Goal: Task Accomplishment & Management: Use online tool/utility

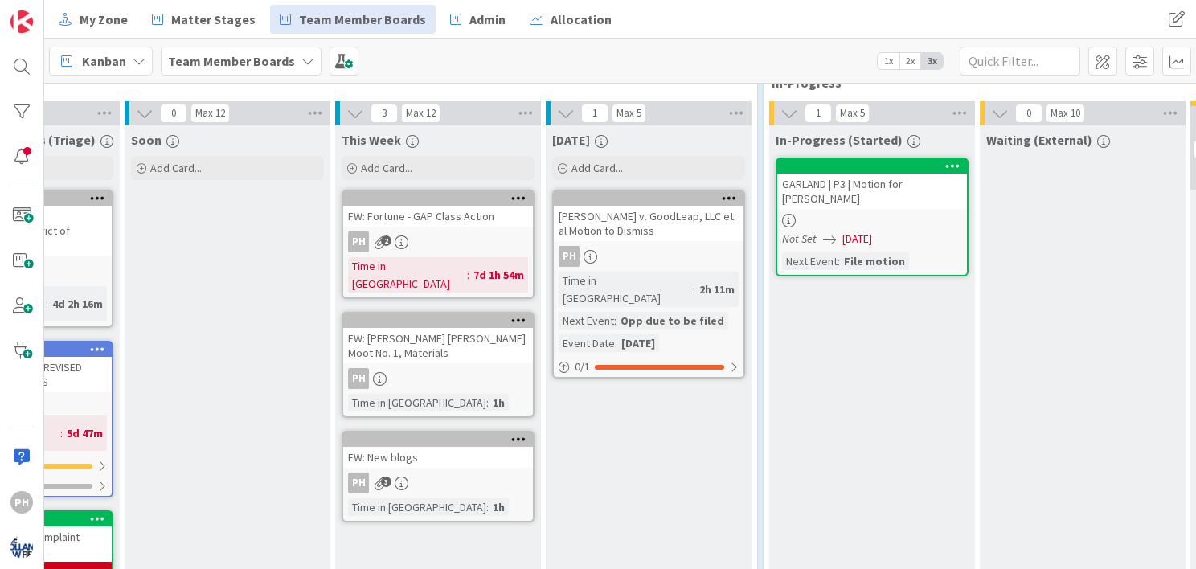
scroll to position [434, 366]
click at [649, 207] on div "[PERSON_NAME] v. GoodLeap, LLC et al Motion to Dismiss" at bounding box center [649, 222] width 190 height 35
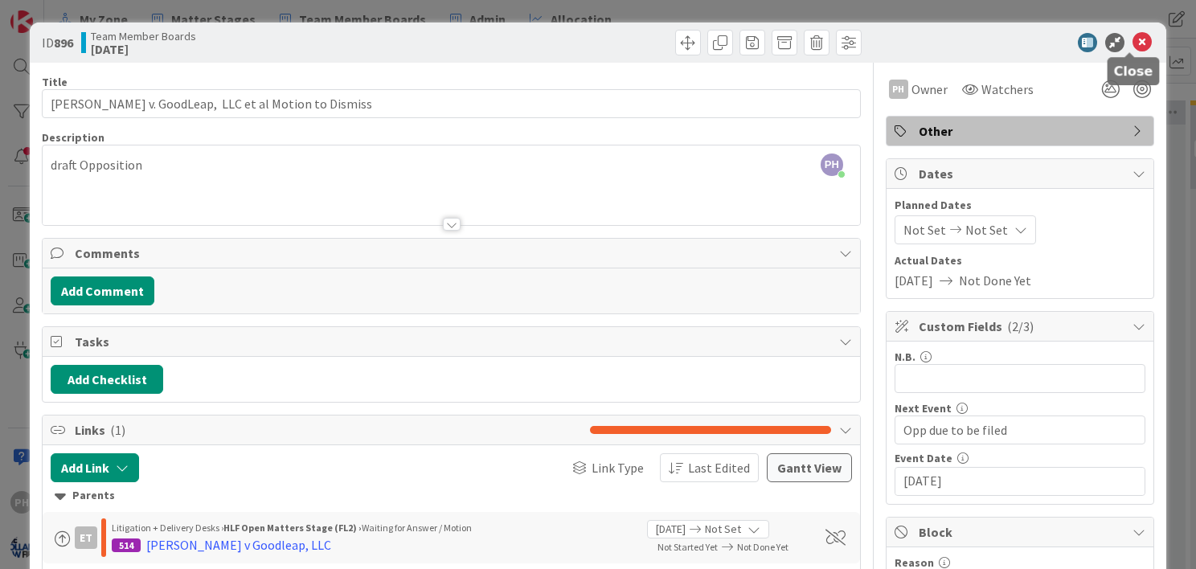
click at [1133, 35] on icon at bounding box center [1141, 42] width 19 height 19
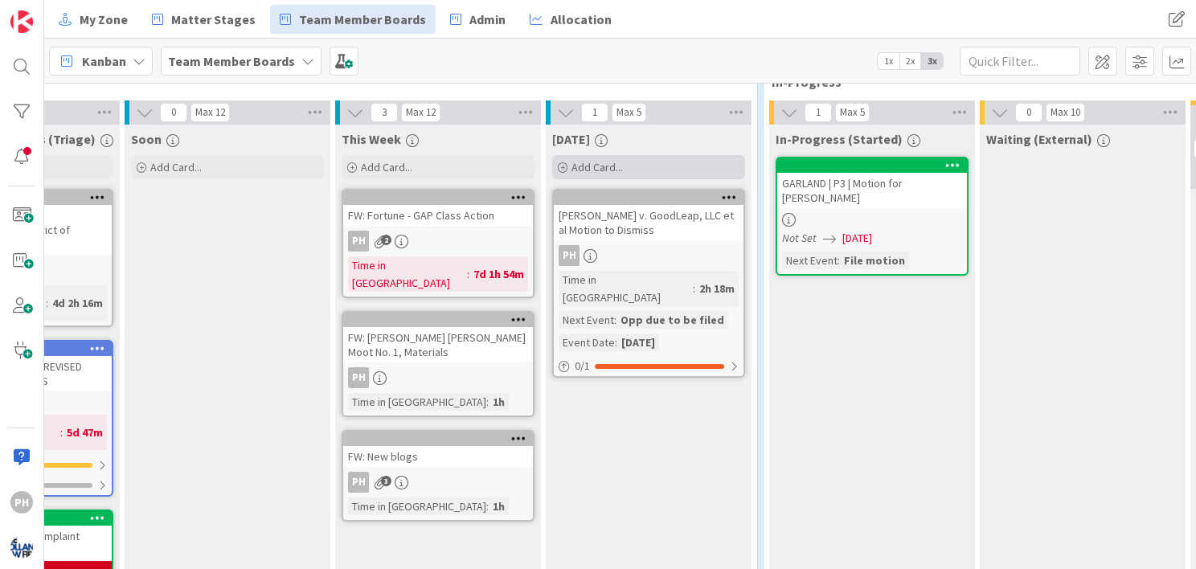
click at [567, 159] on div "Add Card..." at bounding box center [648, 167] width 193 height 24
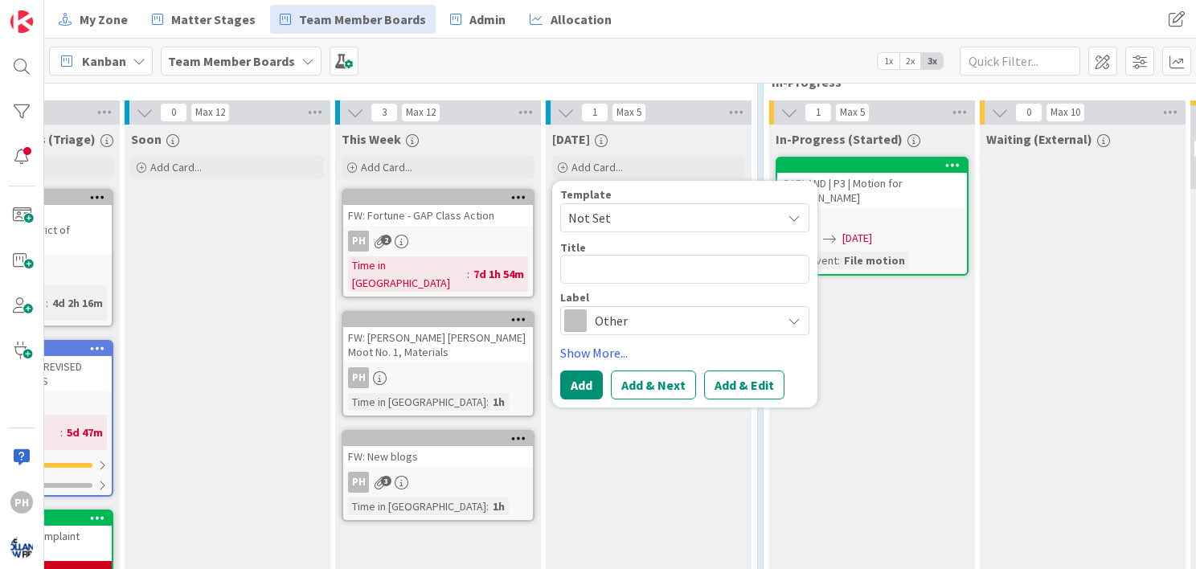
type textarea "x"
type textarea "C"
type textarea "x"
type textarea "CA"
type textarea "x"
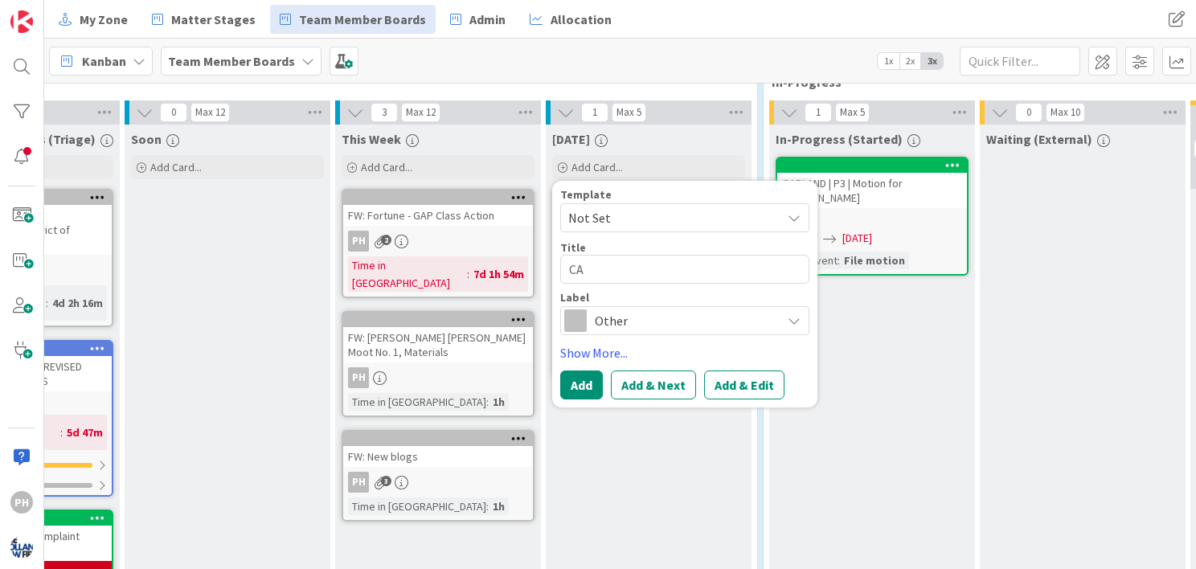
type textarea "CAL"
type textarea "x"
type textarea "CALL"
type textarea "x"
type textarea "CALL L"
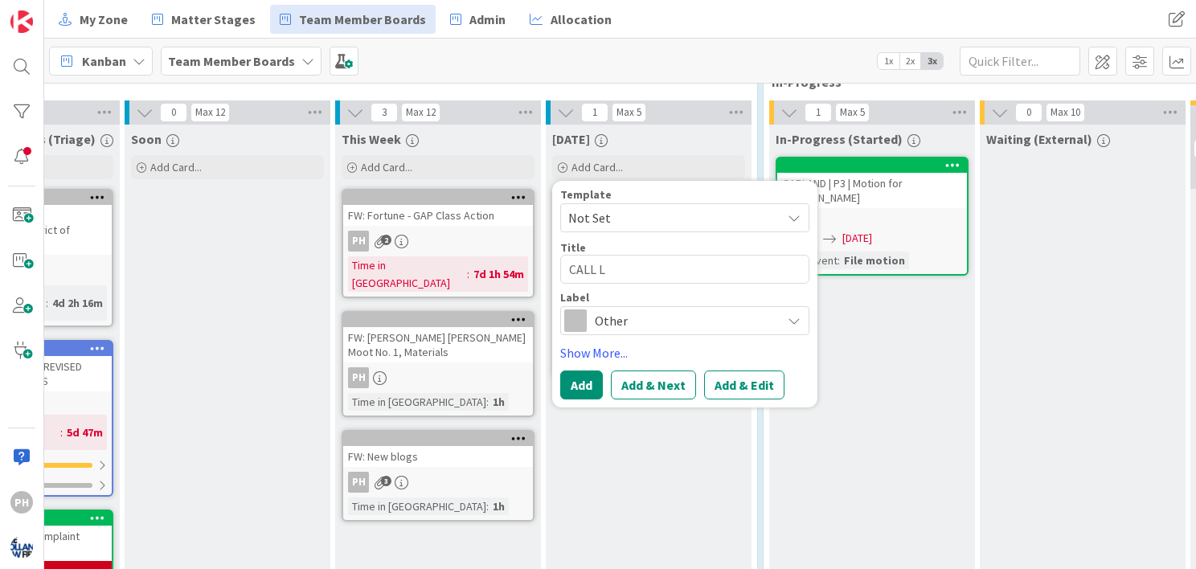
type textarea "x"
type textarea "CALL LW"
type textarea "x"
type textarea "CALL L"
type textarea "x"
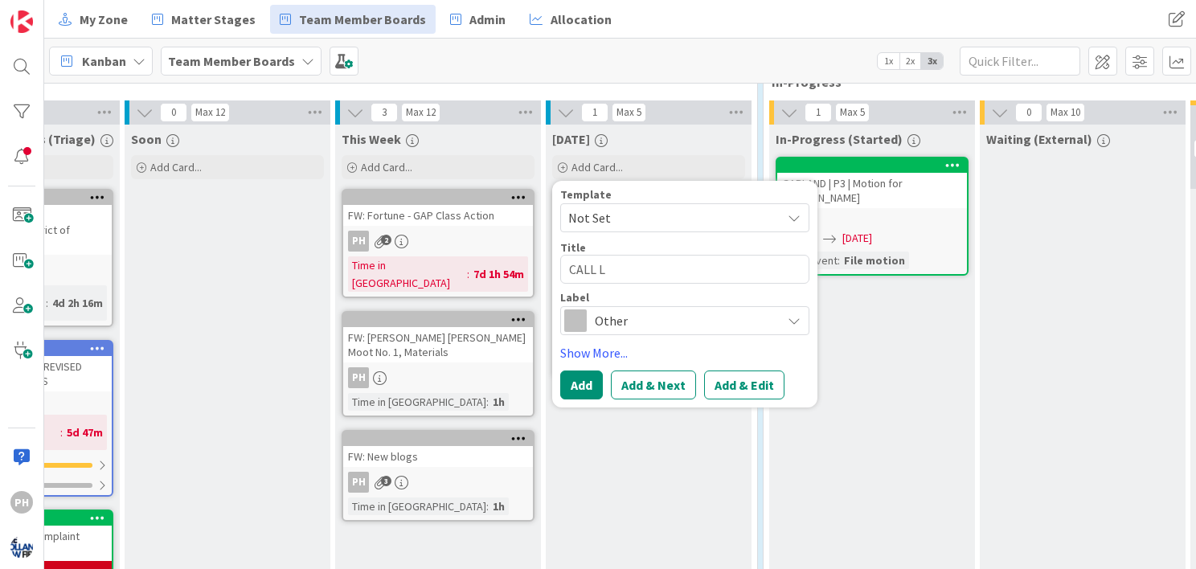
type textarea "CALL"
type textarea "x"
type textarea "CALL"
type textarea "x"
type textarea "CALL"
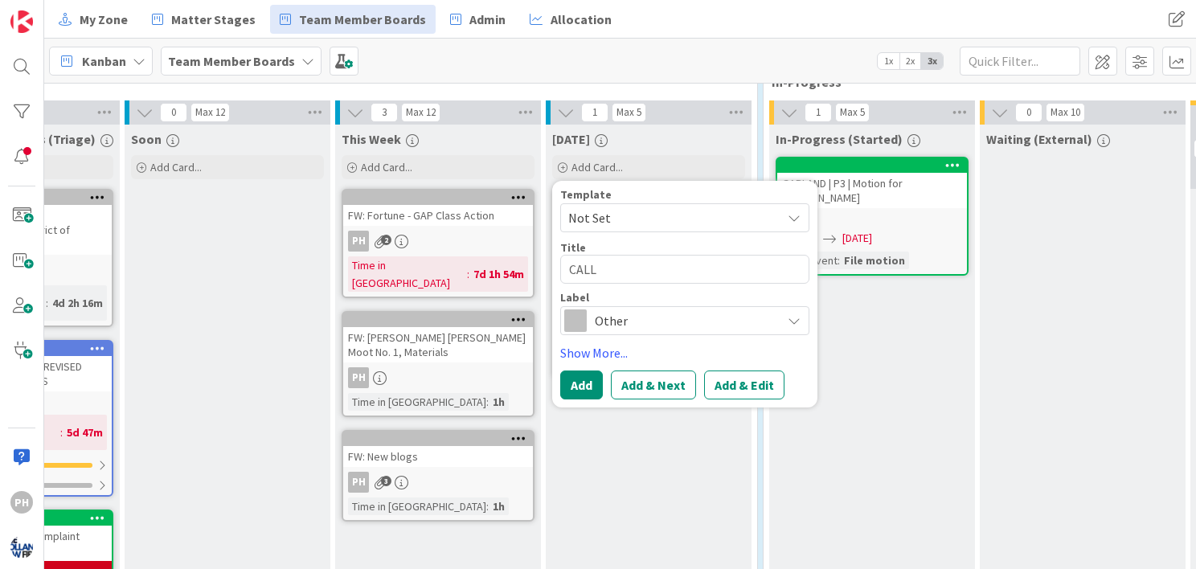
type textarea "x"
type textarea "CALL W"
type textarea "x"
type textarea "CALL Whi"
type textarea "x"
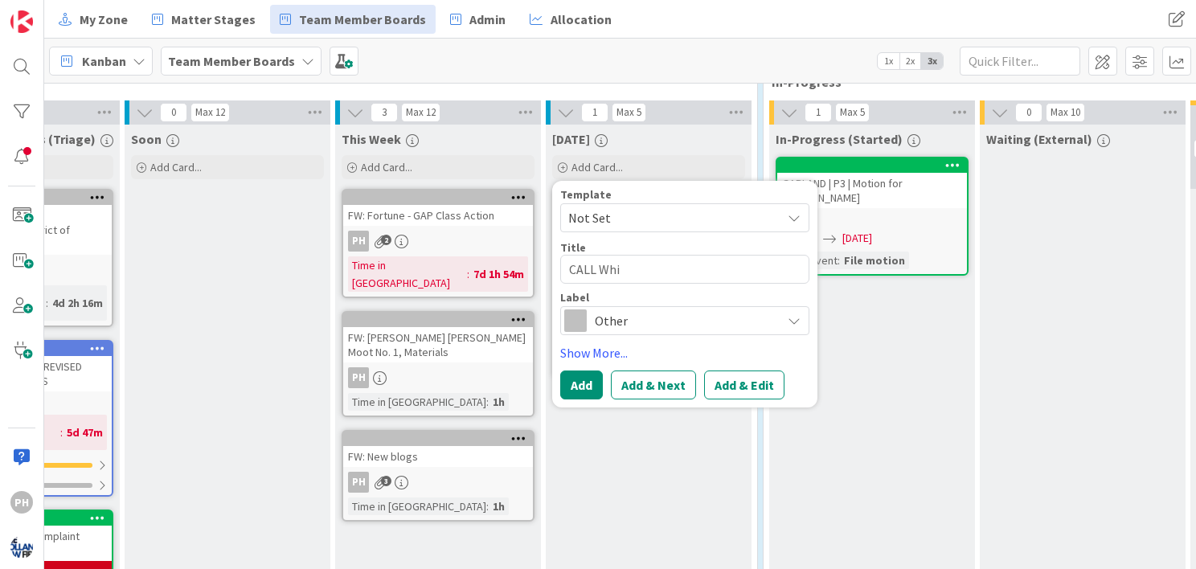
type textarea "CALL Whit"
type textarea "x"
type textarea "CALL Whitn"
type textarea "x"
type textarea "CALL Whitne"
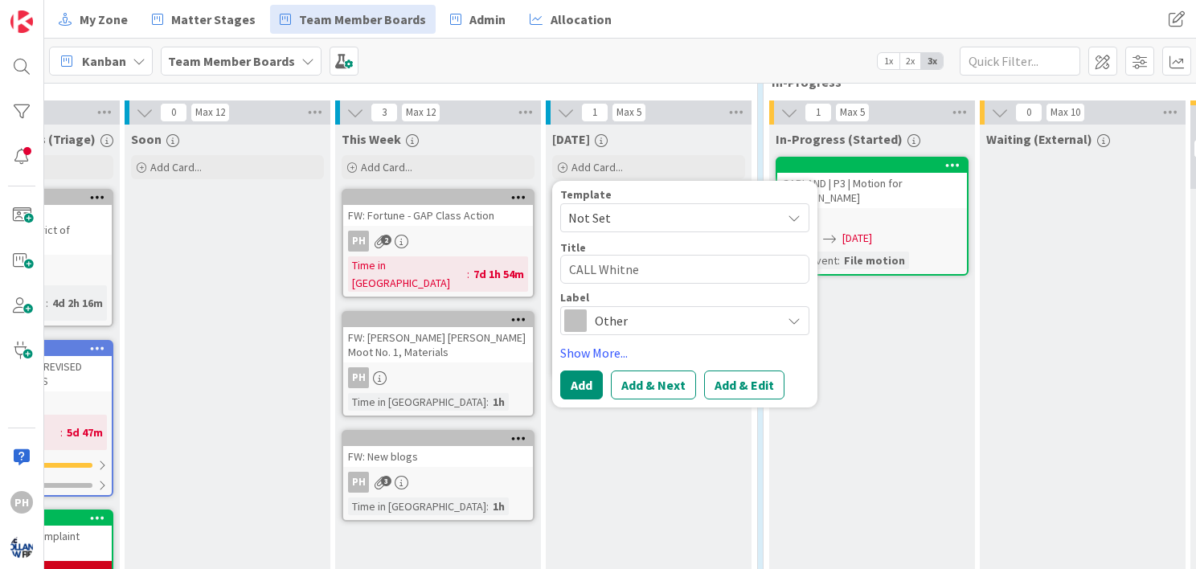
type textarea "x"
type textarea "CALL [PERSON_NAME]"
type textarea "x"
type textarea "CALL [PERSON_NAME]"
type textarea "x"
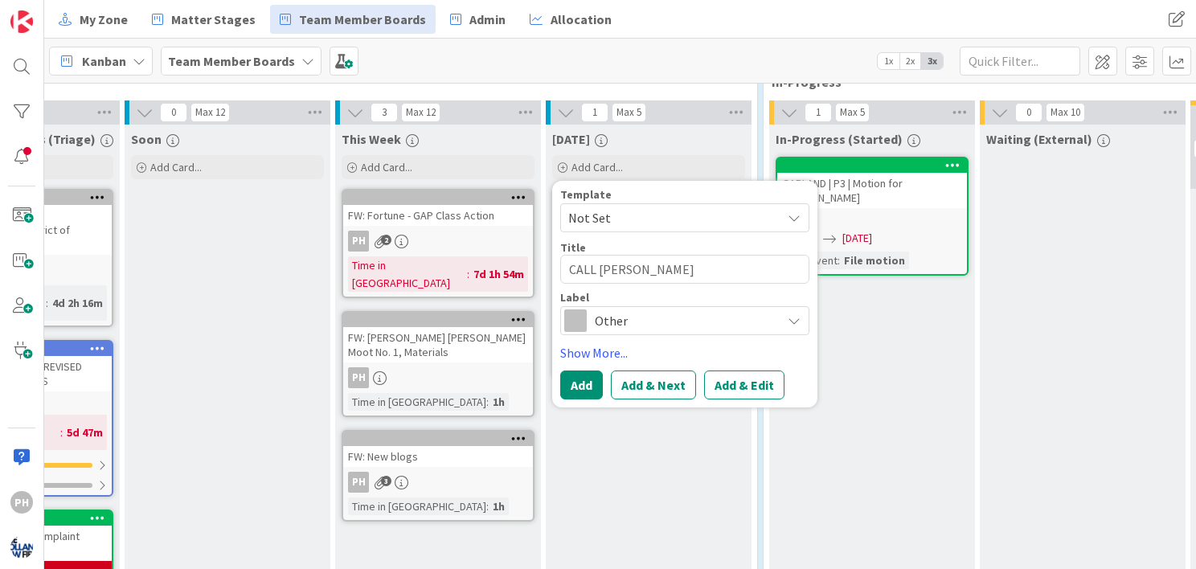
type textarea "CALL [PERSON_NAME]"
type textarea "x"
type textarea "CALL [PERSON_NAME] re"
type textarea "x"
type textarea "CALL [PERSON_NAME] re:"
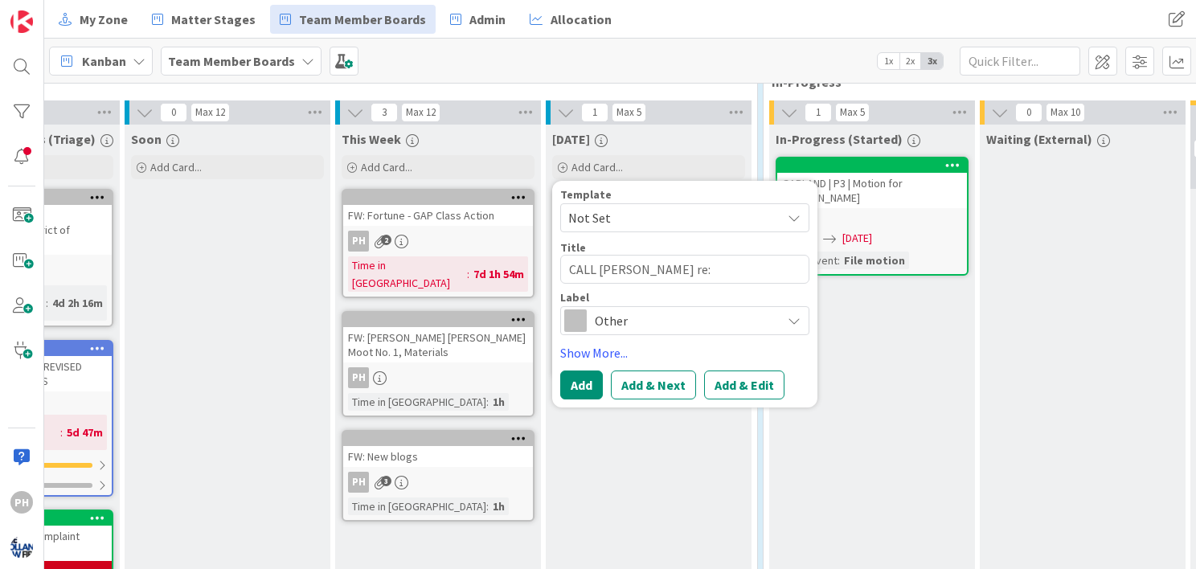
type textarea "x"
type textarea "CALL [PERSON_NAME] re:"
type textarea "x"
type textarea "CALL [PERSON_NAME] re: P"
type textarea "x"
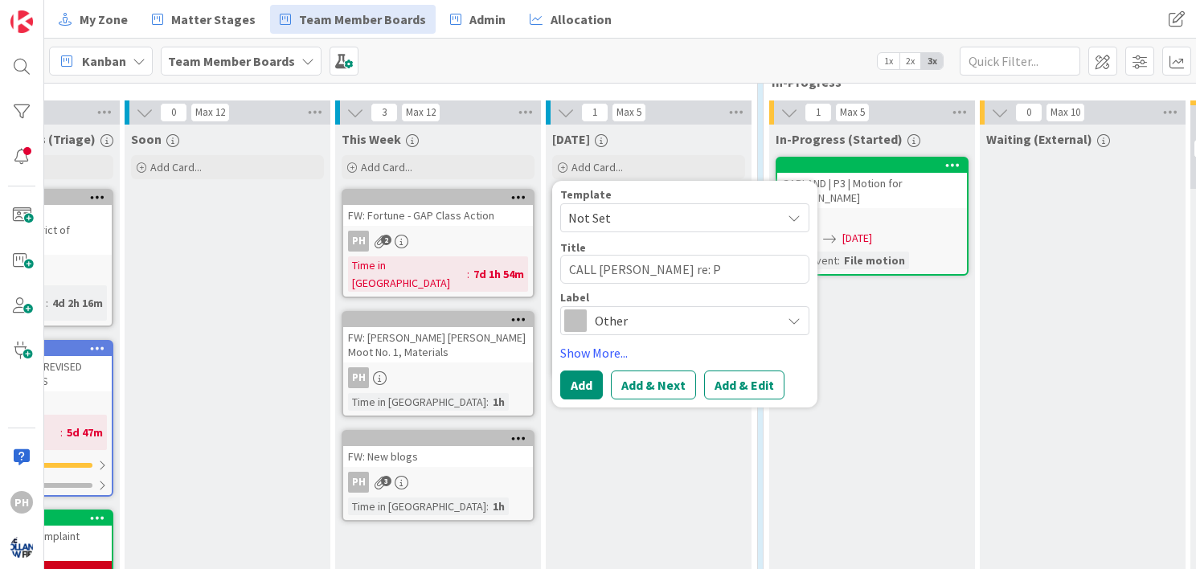
type textarea "CALL [PERSON_NAME] re: Pr"
type textarea "x"
type textarea "CALL [PERSON_NAME] re: Pre"
type textarea "x"
type textarea "CALL [PERSON_NAME] re: Pres"
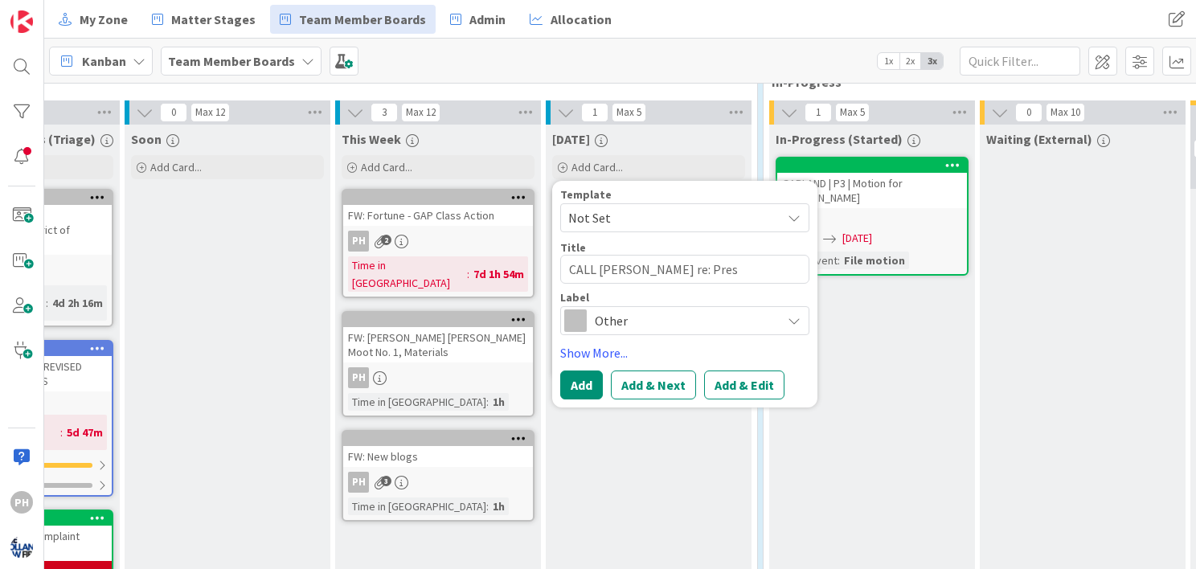
type textarea "x"
type textarea "CALL [PERSON_NAME] re: [PERSON_NAME]"
type textarea "x"
type textarea "CALL [PERSON_NAME] re: Presto"
type textarea "x"
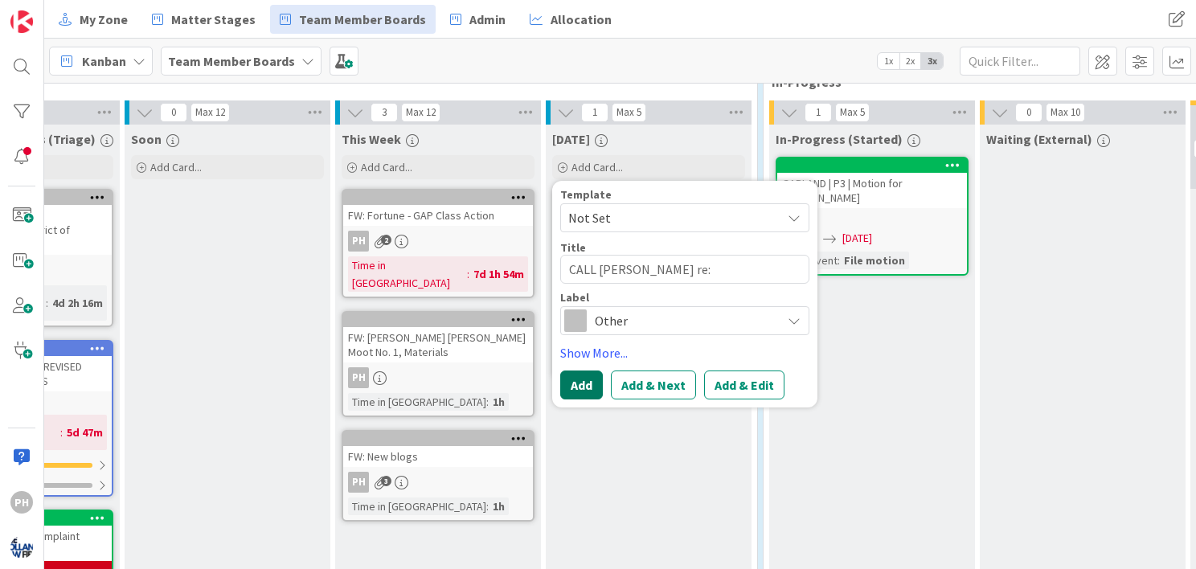
type textarea "CALL [PERSON_NAME] re: [PERSON_NAME]"
click at [575, 383] on button "Add" at bounding box center [581, 385] width 43 height 29
